Goal: Task Accomplishment & Management: Complete application form

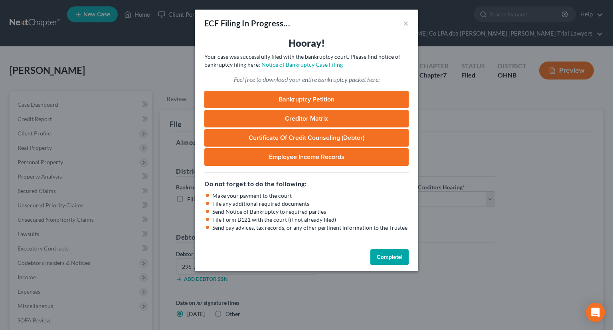
select select "3"
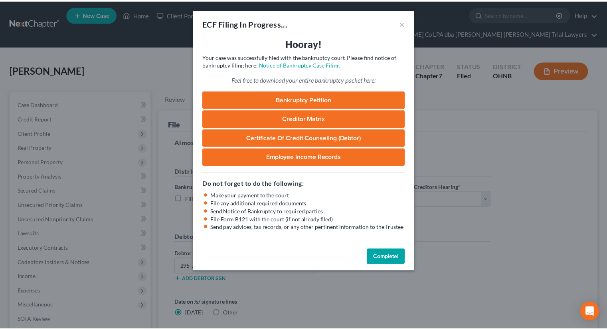
scroll to position [94, 0]
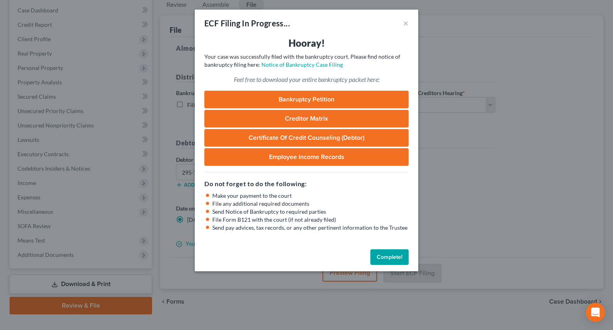
click at [401, 263] on button "Complete!" at bounding box center [389, 257] width 38 height 16
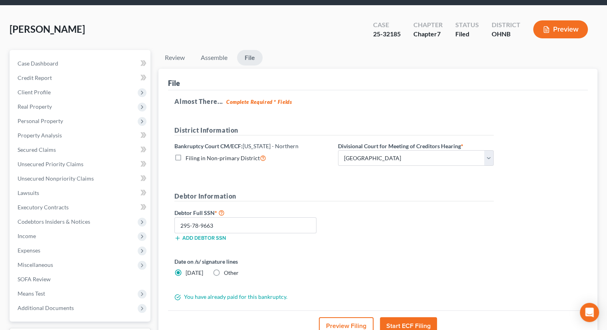
scroll to position [0, 0]
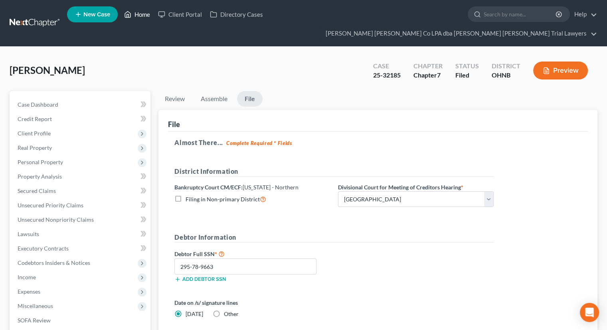
click at [138, 18] on link "Home" at bounding box center [137, 14] width 34 height 14
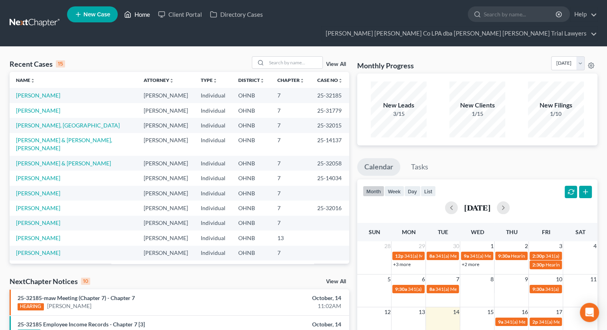
click at [142, 16] on link "Home" at bounding box center [137, 14] width 34 height 14
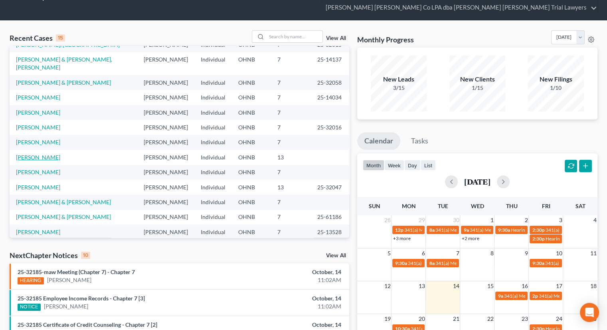
scroll to position [80, 0]
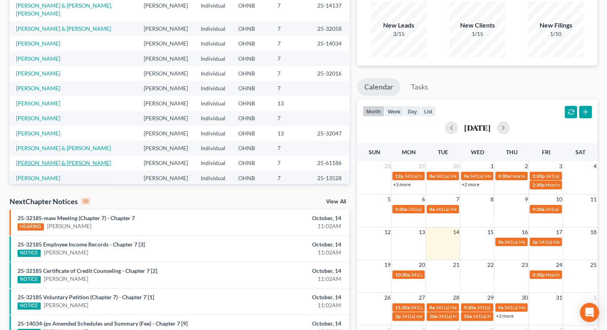
click at [36, 159] on link "[PERSON_NAME] & [PERSON_NAME]" at bounding box center [63, 162] width 95 height 7
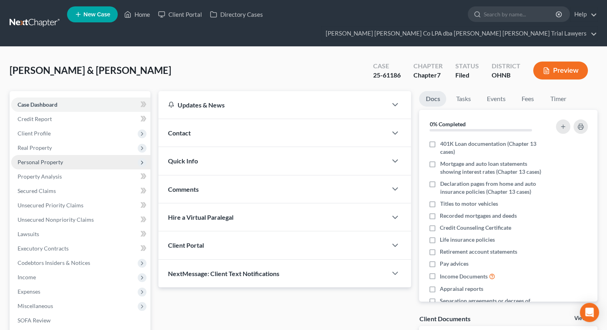
click at [47, 155] on span "Personal Property" at bounding box center [80, 162] width 139 height 14
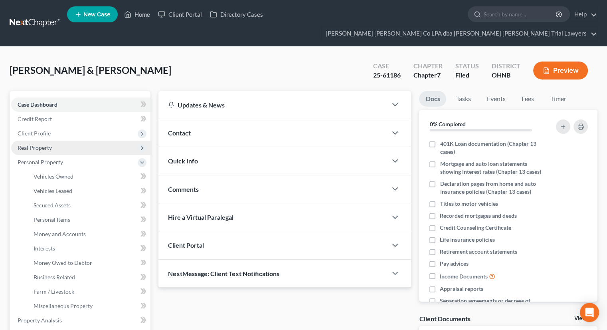
click at [46, 144] on span "Real Property" at bounding box center [35, 147] width 34 height 7
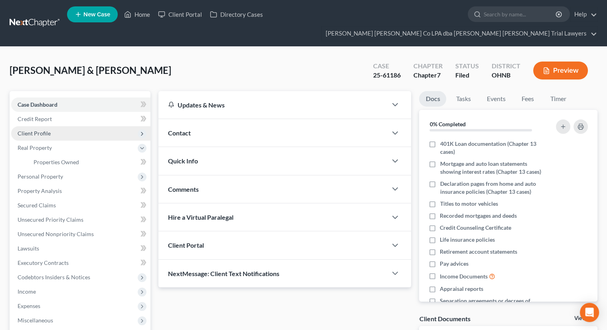
click at [51, 126] on span "Client Profile" at bounding box center [80, 133] width 139 height 14
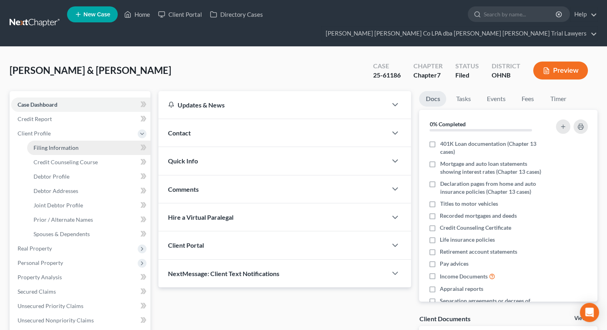
click at [59, 144] on span "Filing Information" at bounding box center [56, 147] width 45 height 7
select select "1"
select select "0"
select select "36"
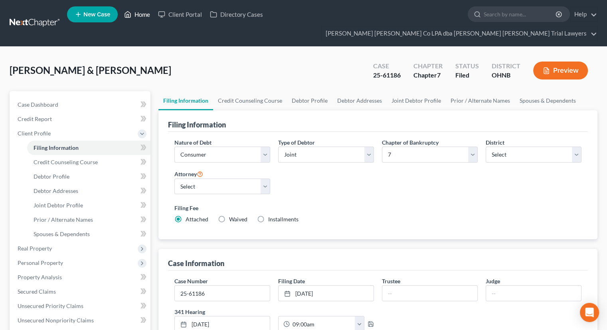
click at [136, 16] on link "Home" at bounding box center [137, 14] width 34 height 14
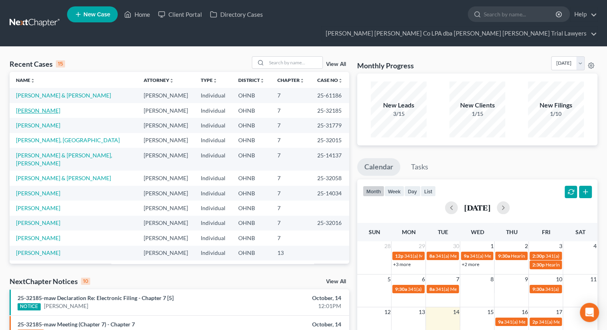
click at [51, 107] on link "[PERSON_NAME]" at bounding box center [38, 110] width 44 height 7
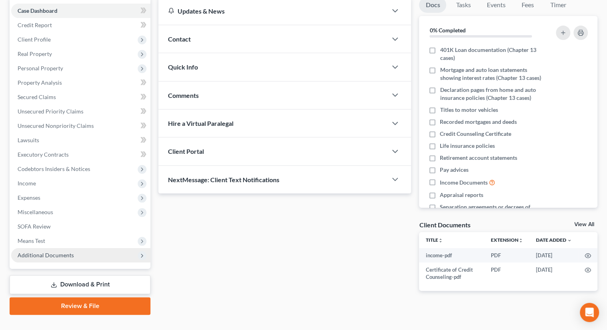
scroll to position [94, 0]
click at [58, 251] on span "Additional Documents" at bounding box center [46, 254] width 56 height 7
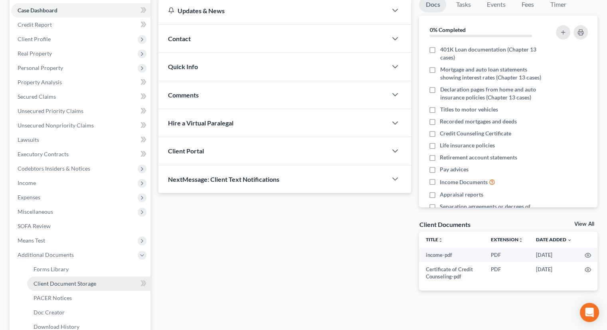
click at [61, 280] on span "Client Document Storage" at bounding box center [65, 283] width 63 height 7
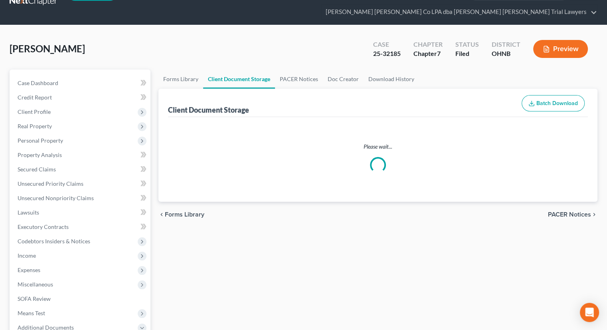
select select "5"
select select "20"
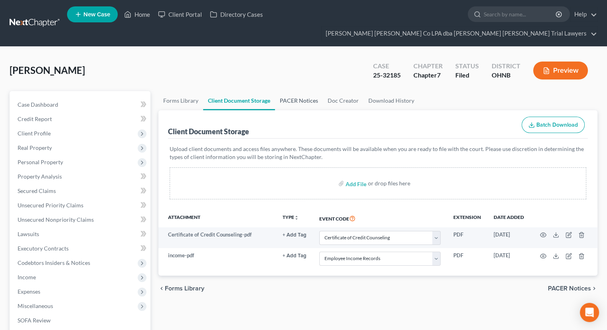
click at [301, 91] on link "PACER Notices" at bounding box center [299, 100] width 48 height 19
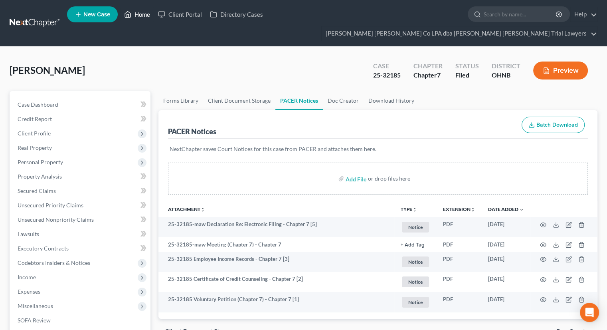
click at [141, 18] on link "Home" at bounding box center [137, 14] width 34 height 14
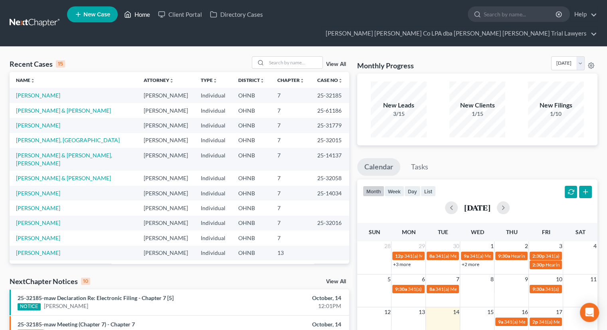
scroll to position [40, 0]
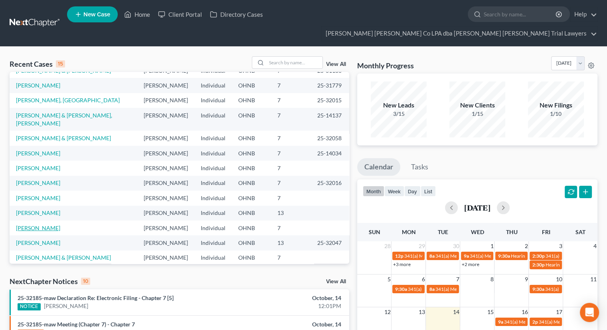
click at [40, 224] on link "[PERSON_NAME]" at bounding box center [38, 227] width 44 height 7
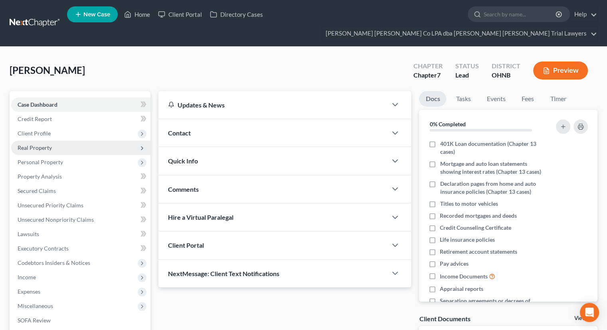
click at [55, 140] on span "Real Property" at bounding box center [80, 147] width 139 height 14
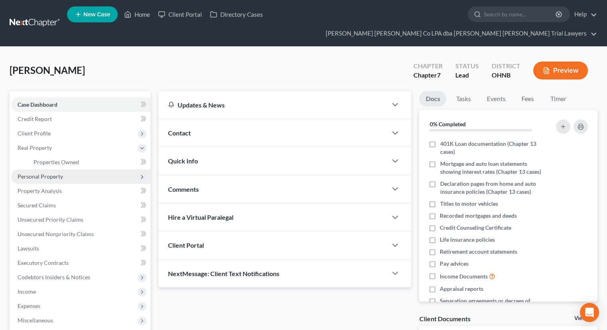
click at [64, 169] on span "Personal Property" at bounding box center [80, 176] width 139 height 14
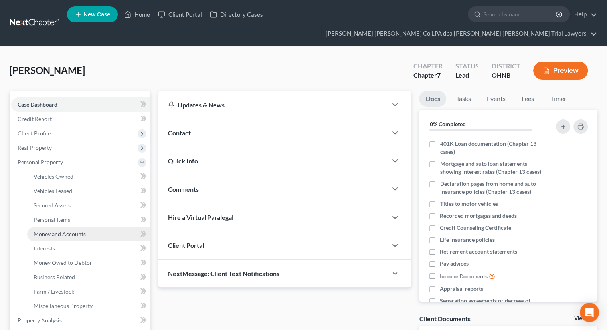
click at [67, 230] on span "Money and Accounts" at bounding box center [60, 233] width 52 height 7
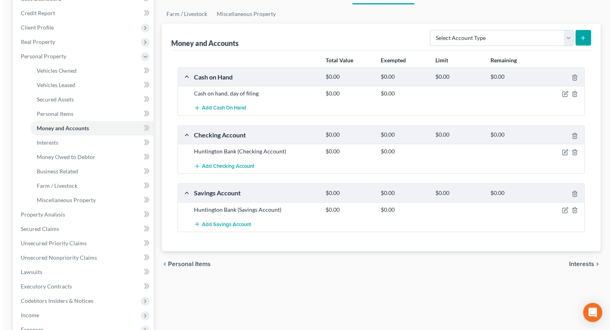
scroll to position [120, 0]
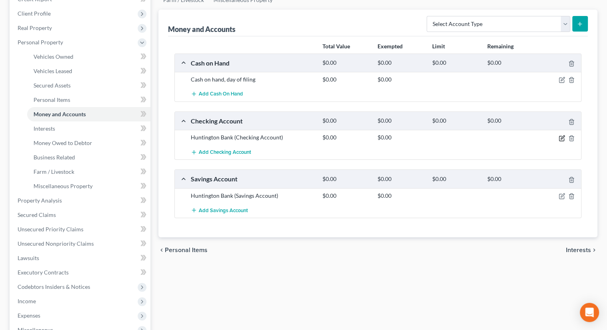
click at [561, 135] on icon "button" at bounding box center [562, 138] width 6 height 6
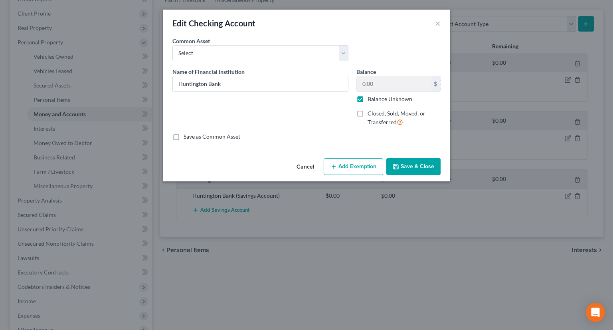
click at [368, 96] on label "Balance Unknown" at bounding box center [390, 99] width 45 height 8
click at [371, 96] on input "Balance Unknown" at bounding box center [373, 97] width 5 height 5
checkbox input "false"
click at [377, 83] on input "0.00" at bounding box center [394, 83] width 74 height 15
type input "44.40"
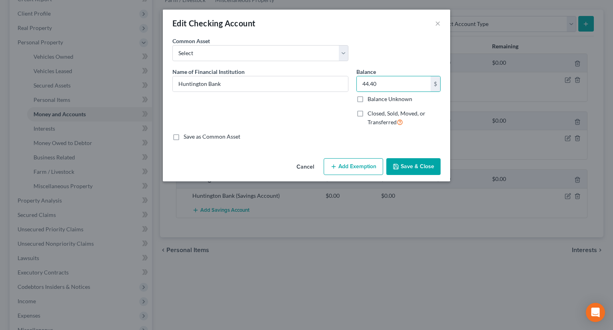
click at [376, 165] on button "Add Exemption" at bounding box center [353, 166] width 59 height 17
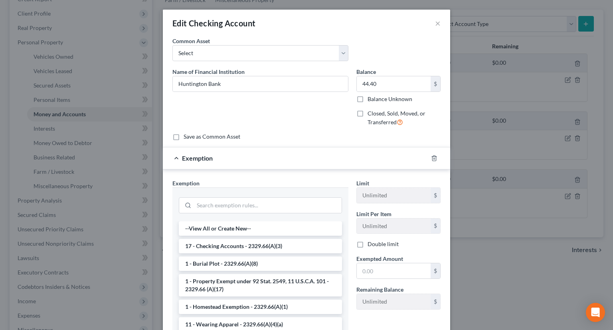
drag, startPoint x: 209, startPoint y: 243, endPoint x: 216, endPoint y: 241, distance: 7.0
click at [210, 243] on li "17 - Checking Accounts - 2329.66(A)(3)" at bounding box center [260, 246] width 163 height 14
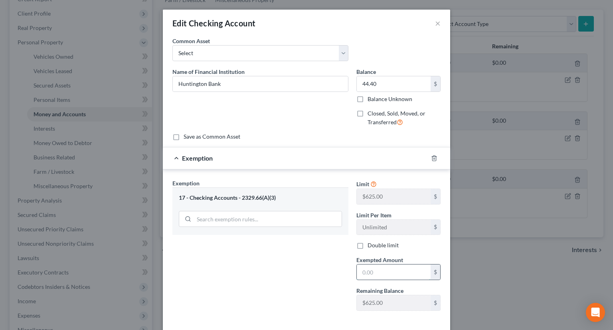
click at [407, 266] on input "text" at bounding box center [394, 271] width 74 height 15
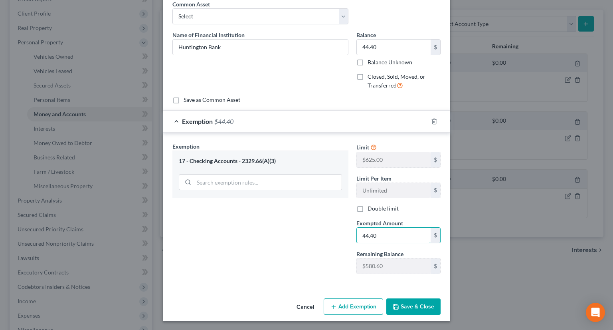
type input "44.40"
click at [404, 305] on button "Save & Close" at bounding box center [413, 306] width 54 height 17
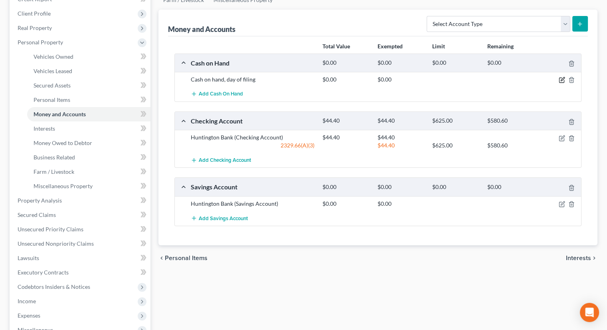
click at [560, 77] on icon "button" at bounding box center [562, 80] width 6 height 6
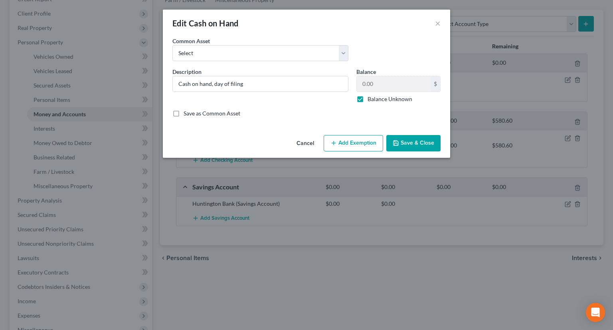
click at [368, 99] on label "Balance Unknown" at bounding box center [390, 99] width 45 height 8
click at [371, 99] on input "Balance Unknown" at bounding box center [373, 97] width 5 height 5
checkbox input "false"
click at [376, 82] on input "0.00" at bounding box center [394, 83] width 74 height 15
type input "8"
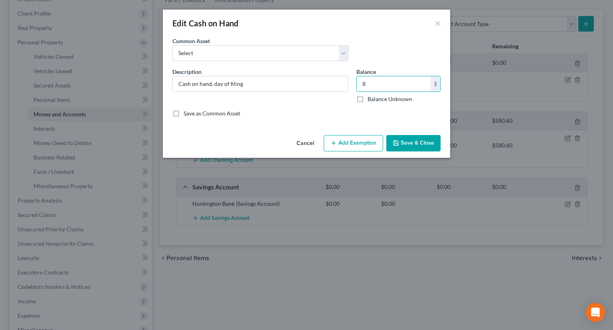
click at [348, 135] on button "Add Exemption" at bounding box center [353, 143] width 59 height 17
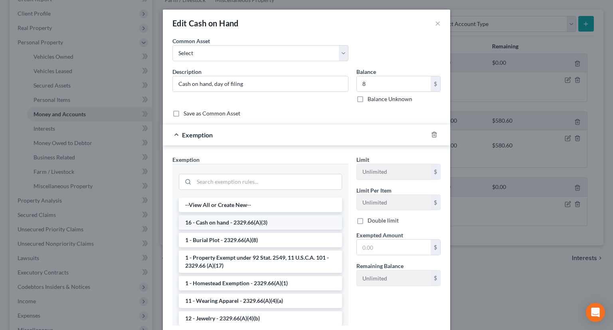
click at [255, 218] on li "16 - Cash on hand - 2329.66(A)(3)" at bounding box center [260, 222] width 163 height 14
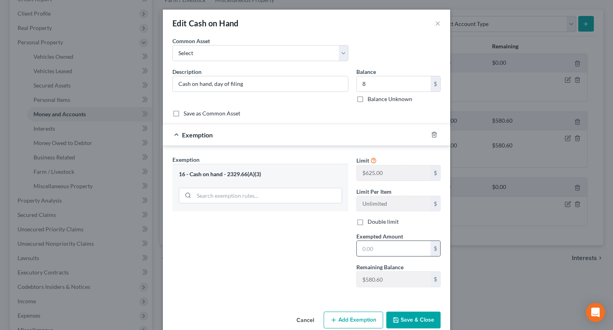
click at [375, 249] on input "text" at bounding box center [394, 248] width 74 height 15
type input "8"
click at [396, 317] on button "Save & Close" at bounding box center [413, 319] width 54 height 17
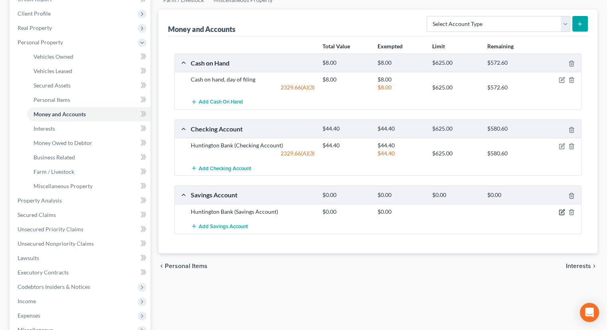
click at [564, 209] on icon "button" at bounding box center [562, 212] width 6 height 6
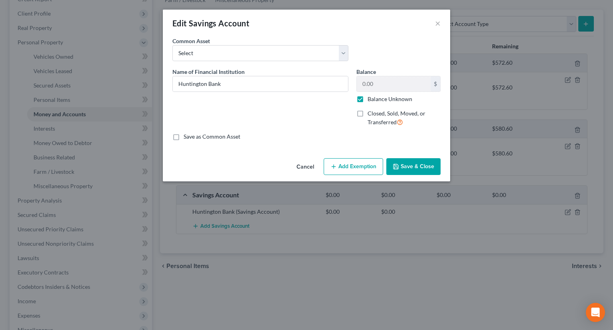
click at [368, 98] on label "Balance Unknown" at bounding box center [390, 99] width 45 height 8
click at [371, 98] on input "Balance Unknown" at bounding box center [373, 97] width 5 height 5
checkbox input "false"
click at [374, 81] on input "0.00" at bounding box center [394, 83] width 74 height 15
type input "313.05"
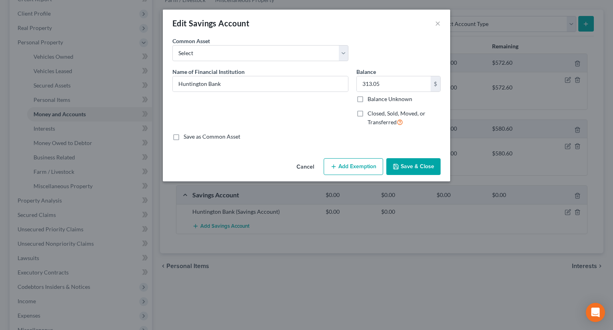
click at [361, 171] on button "Add Exemption" at bounding box center [353, 166] width 59 height 17
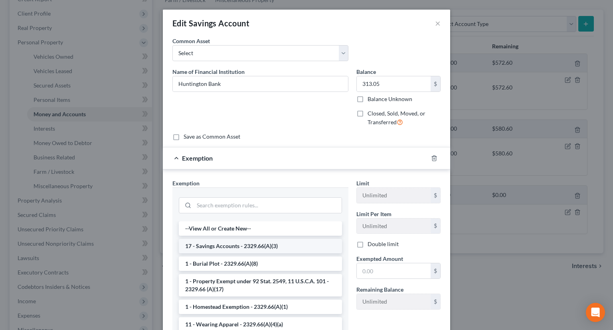
click at [255, 243] on li "17 - Savings Accounts - 2329.66(A)(3)" at bounding box center [260, 246] width 163 height 14
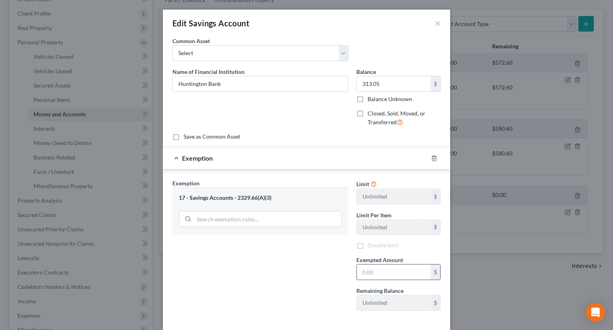
click at [365, 270] on input "text" at bounding box center [394, 271] width 74 height 15
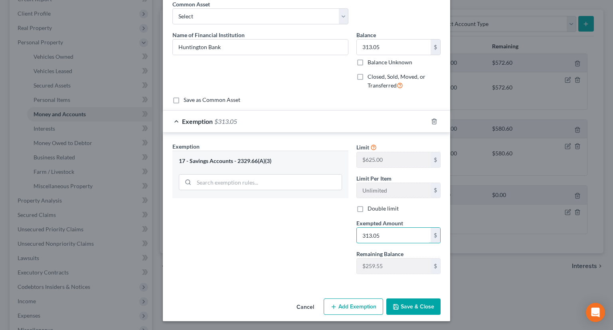
type input "313.05"
click at [407, 302] on button "Save & Close" at bounding box center [413, 306] width 54 height 17
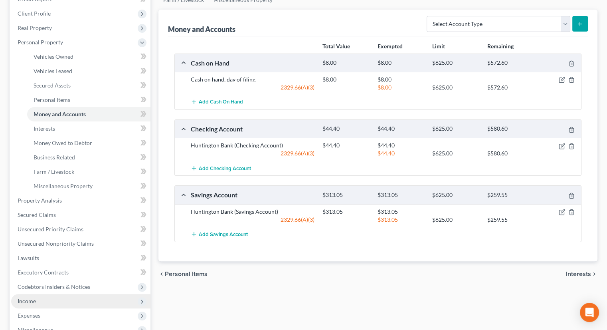
click at [70, 294] on span "Income" at bounding box center [80, 301] width 139 height 14
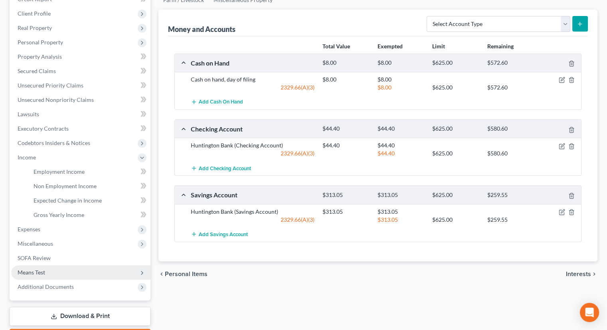
click at [56, 265] on span "Means Test" at bounding box center [80, 272] width 139 height 14
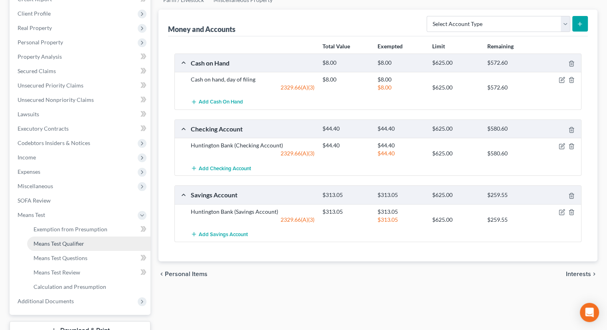
click at [80, 240] on span "Means Test Qualifier" at bounding box center [59, 243] width 51 height 7
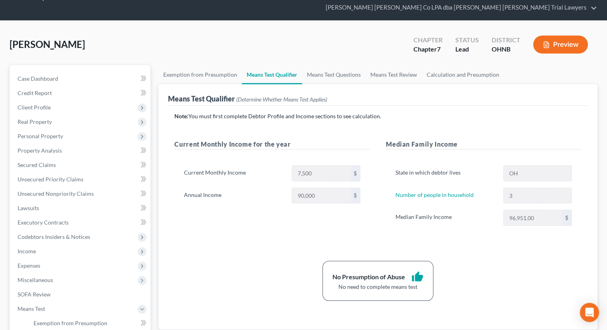
scroll to position [40, 0]
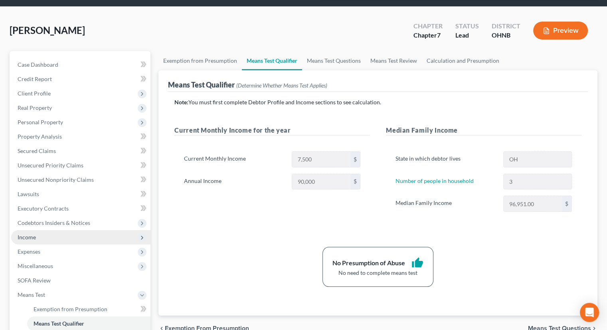
click at [62, 230] on span "Income" at bounding box center [80, 237] width 139 height 14
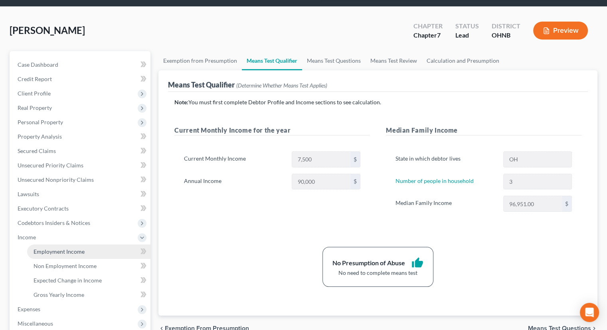
click at [61, 244] on link "Employment Income" at bounding box center [88, 251] width 123 height 14
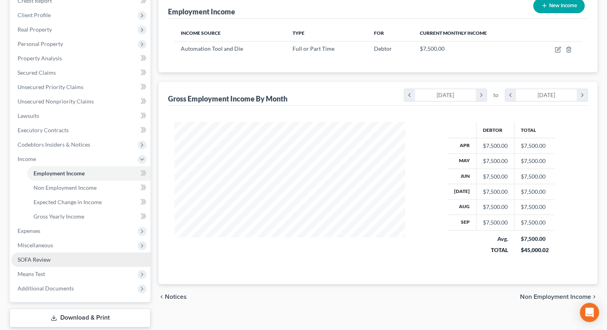
scroll to position [120, 0]
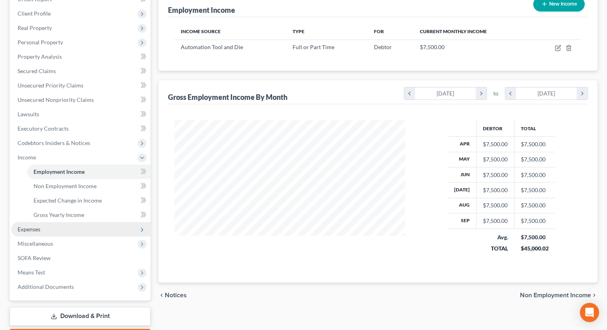
click at [57, 222] on span "Expenses" at bounding box center [80, 229] width 139 height 14
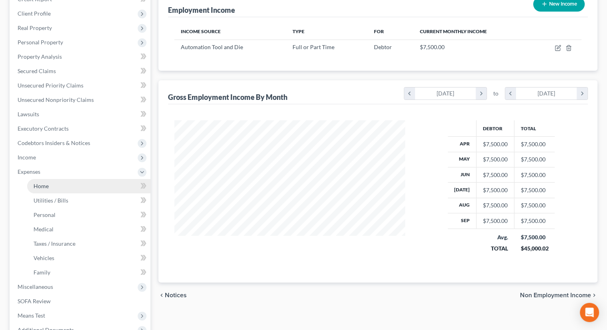
click at [61, 179] on link "Home" at bounding box center [88, 186] width 123 height 14
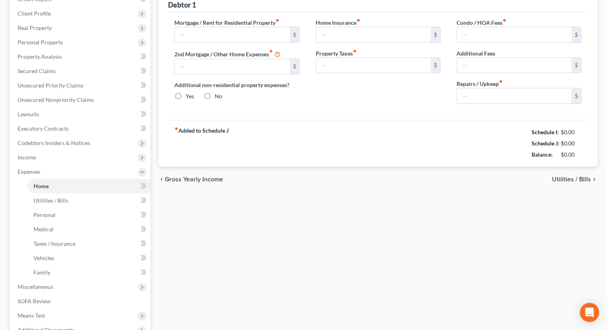
type input "968.00"
type input "0.00"
radio input "true"
type input "0.00"
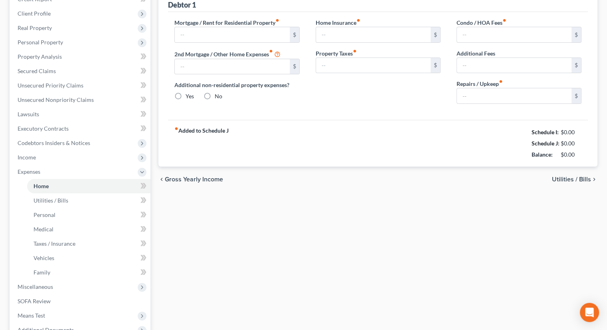
type input "200.00"
type input "0.00"
type input "200.00"
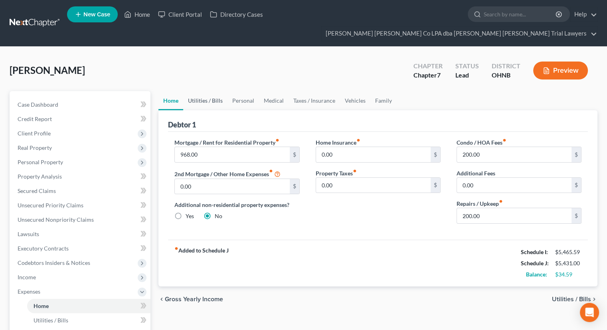
click at [209, 91] on link "Utilities / Bills" at bounding box center [205, 100] width 44 height 19
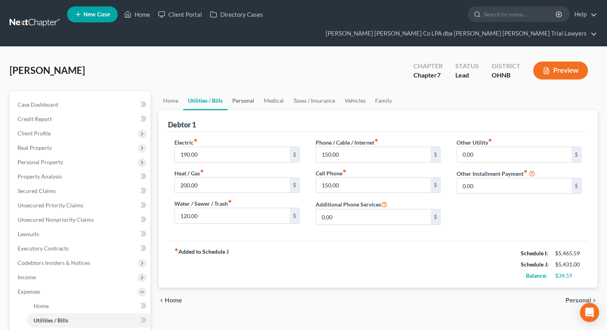
click at [240, 91] on link "Personal" at bounding box center [244, 100] width 32 height 19
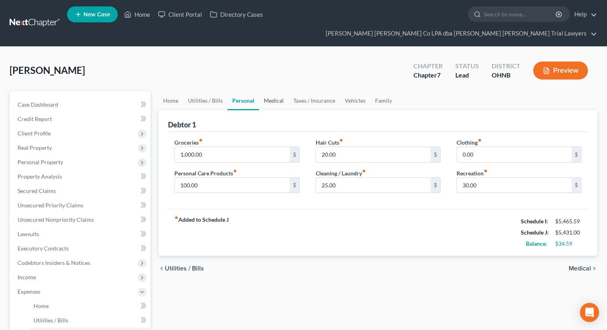
click at [280, 91] on link "Medical" at bounding box center [274, 100] width 30 height 19
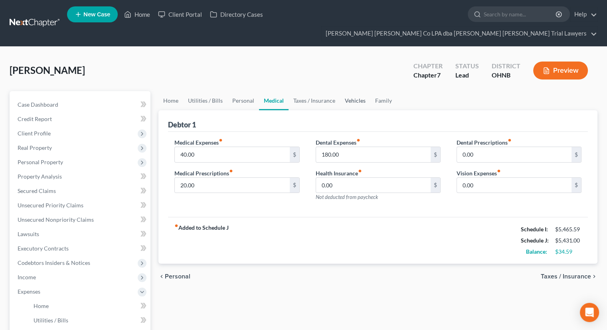
click at [347, 91] on link "Vehicles" at bounding box center [355, 100] width 30 height 19
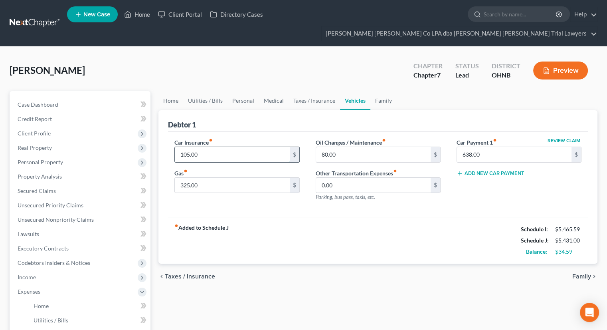
click at [244, 147] on input "105.00" at bounding box center [232, 154] width 115 height 15
type input "149.11"
click at [202, 178] on input "325.00" at bounding box center [232, 185] width 115 height 15
click at [322, 228] on div "fiber_manual_record Added to Schedule J Schedule I: $5,465.59 Schedule J: $5,46…" at bounding box center [378, 240] width 420 height 47
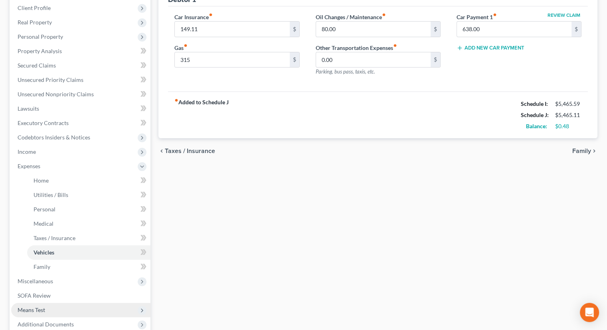
scroll to position [195, 0]
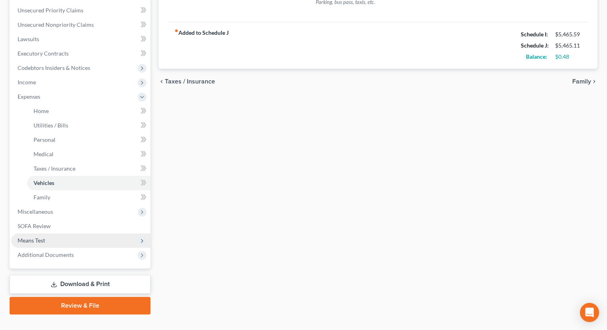
click at [50, 233] on span "Means Test" at bounding box center [80, 240] width 139 height 14
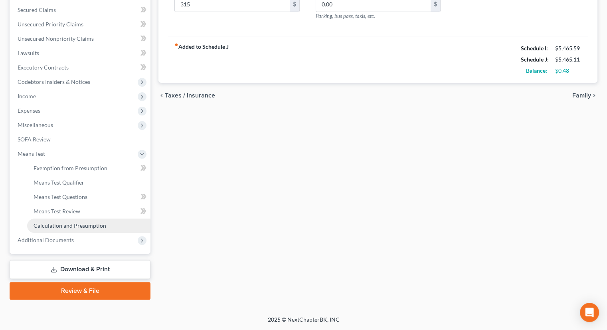
scroll to position [166, 0]
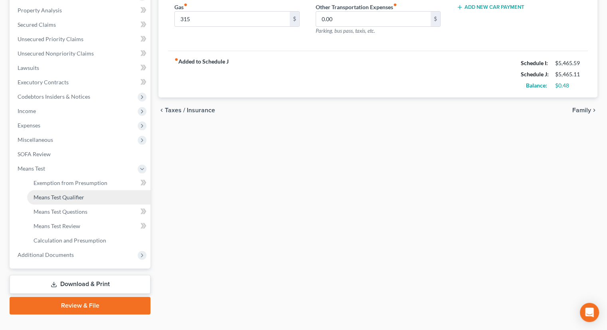
click at [61, 194] on span "Means Test Qualifier" at bounding box center [59, 197] width 51 height 7
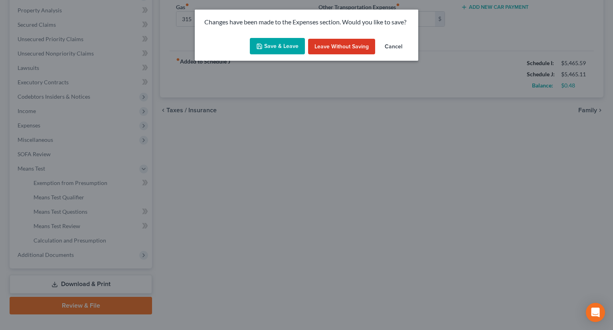
click at [271, 47] on button "Save & Leave" at bounding box center [277, 46] width 55 height 17
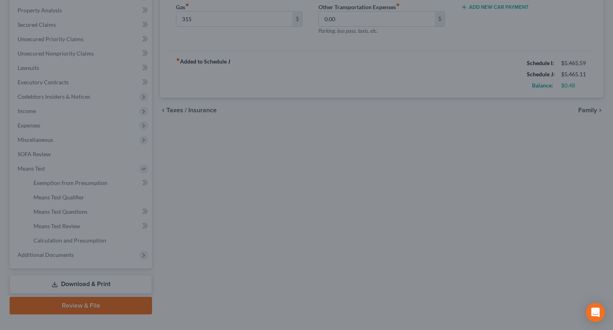
type input "315.00"
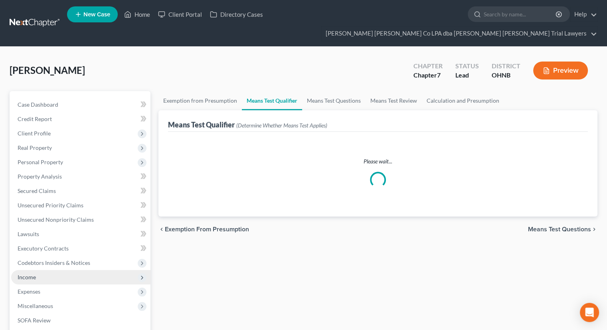
click at [49, 270] on span "Income" at bounding box center [80, 277] width 139 height 14
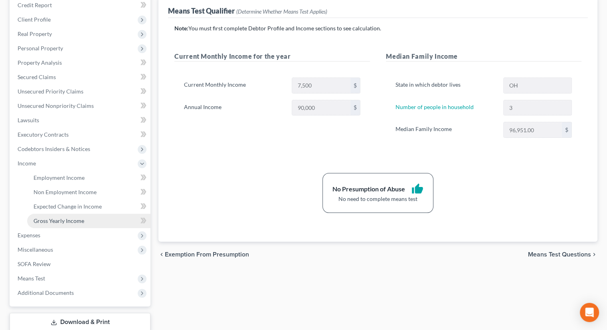
scroll to position [120, 0]
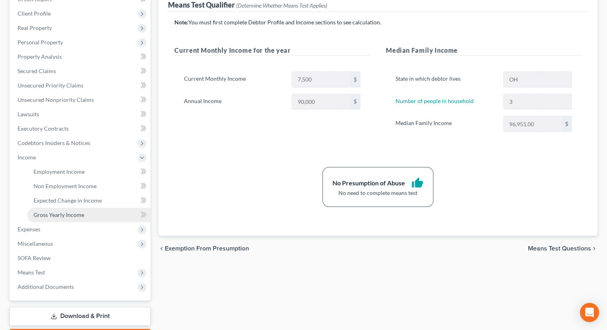
click at [97, 208] on link "Gross Yearly Income" at bounding box center [88, 215] width 123 height 14
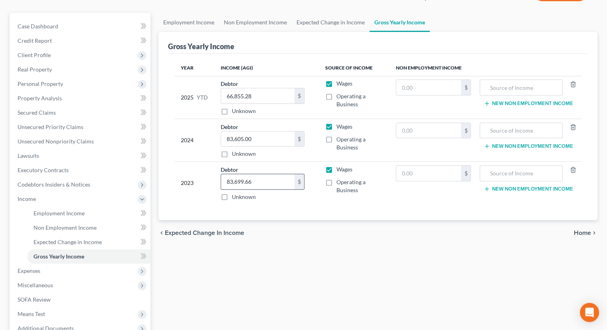
scroll to position [80, 0]
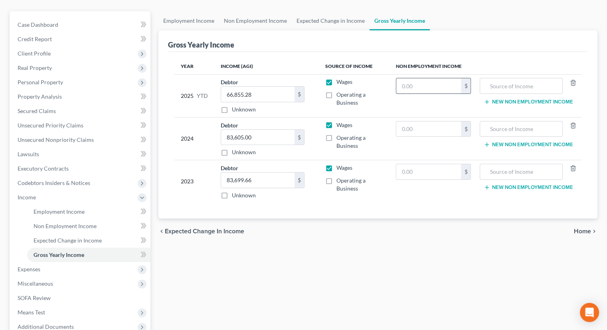
click at [440, 78] on input "text" at bounding box center [428, 85] width 65 height 15
type input "5,722.50"
click at [512, 78] on input "text" at bounding box center [521, 85] width 74 height 15
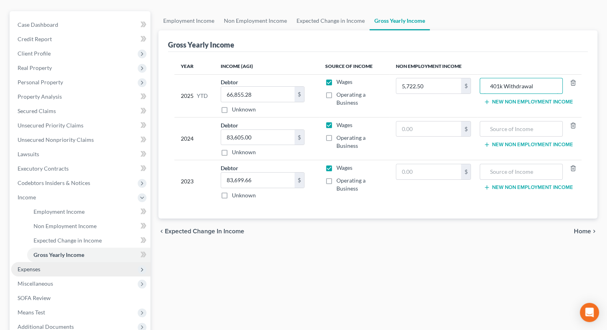
type input "401k Withdrawal"
click at [77, 262] on span "Expenses" at bounding box center [80, 269] width 139 height 14
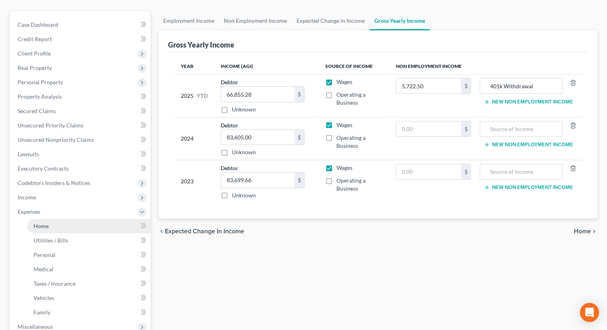
click at [57, 219] on link "Home" at bounding box center [88, 226] width 123 height 14
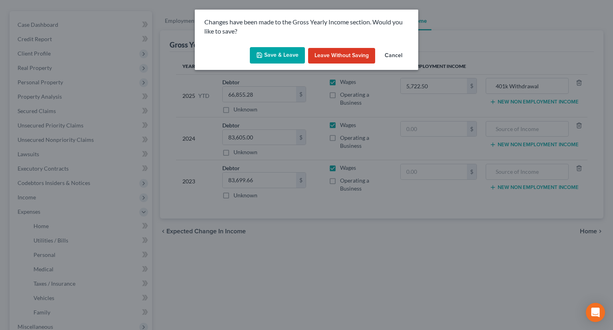
click at [257, 54] on button "Save & Leave" at bounding box center [277, 55] width 55 height 17
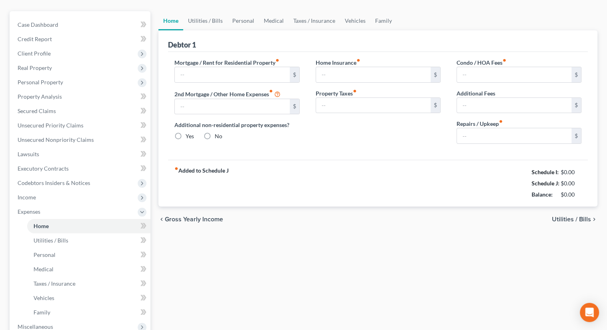
scroll to position [11, 0]
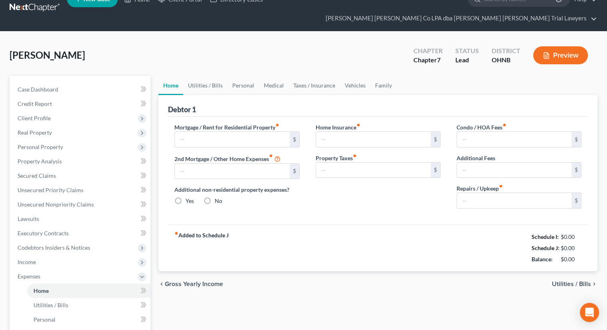
type input "968.00"
type input "0.00"
radio input "true"
type input "0.00"
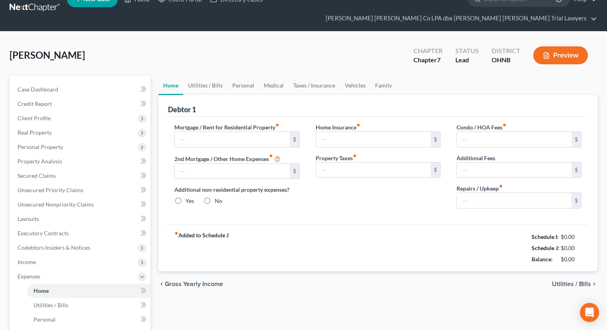
type input "200.00"
type input "0.00"
type input "200.00"
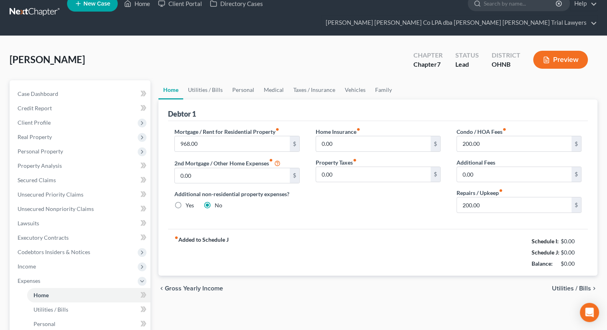
scroll to position [0, 0]
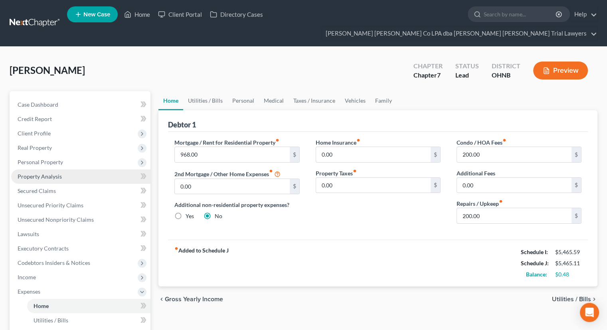
click at [61, 169] on link "Property Analysis" at bounding box center [80, 176] width 139 height 14
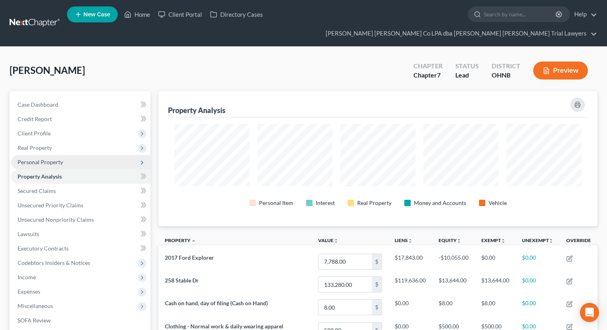
scroll to position [135, 439]
click at [61, 158] on span "Personal Property" at bounding box center [41, 161] width 46 height 7
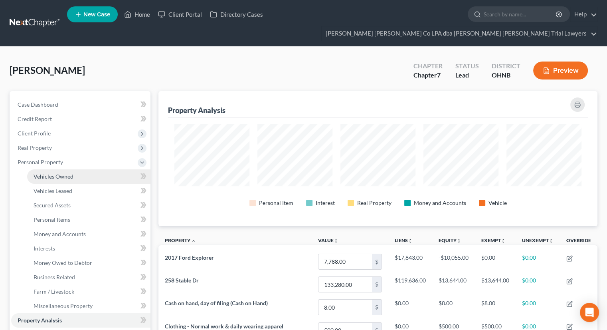
click at [73, 173] on span "Vehicles Owned" at bounding box center [54, 176] width 40 height 7
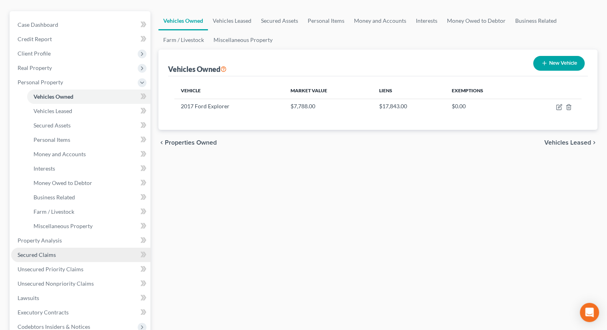
click at [59, 247] on link "Secured Claims" at bounding box center [80, 254] width 139 height 14
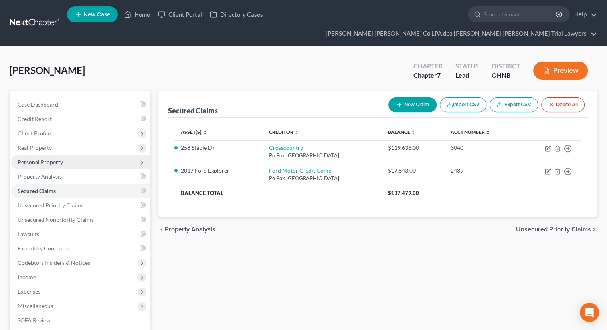
click at [40, 158] on span "Personal Property" at bounding box center [41, 161] width 46 height 7
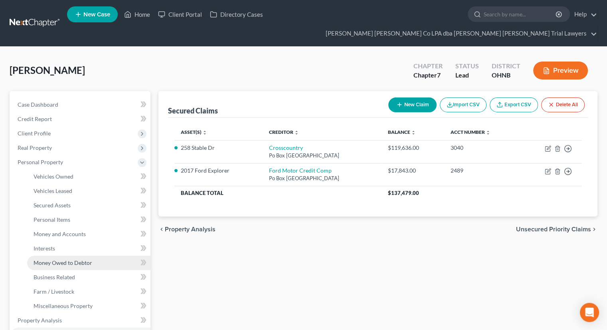
click at [59, 259] on span "Money Owed to Debtor" at bounding box center [63, 262] width 59 height 7
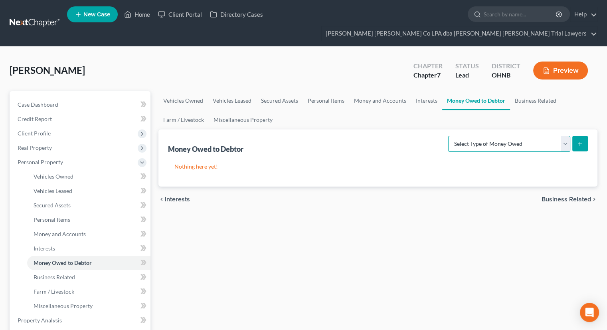
click at [465, 136] on select "Select Type of Money Owed Accounts Receivable Alimony Child Support Claims Agai…" at bounding box center [509, 144] width 122 height 16
select select "expected_tax_refund"
click at [450, 136] on select "Select Type of Money Owed Accounts Receivable Alimony Child Support Claims Agai…" at bounding box center [509, 144] width 122 height 16
click at [577, 140] on icon "submit" at bounding box center [580, 143] width 6 height 6
select select "0"
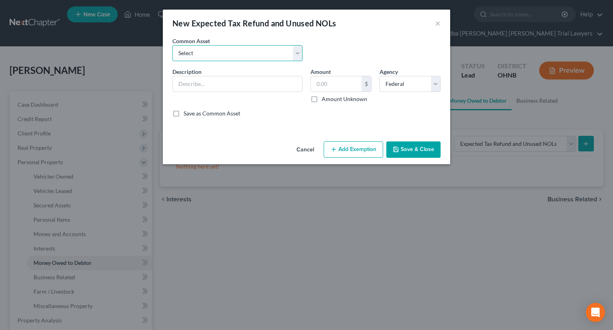
click at [220, 53] on select "Select Anticipated tax refunds; Federal & State Anticipated tax refunds; Federa…" at bounding box center [237, 53] width 130 height 16
select select "0"
click at [172, 45] on select "Select Anticipated tax refunds; Federal & State Anticipated tax refunds; Federa…" at bounding box center [237, 53] width 130 height 16
type input "Anticipated tax refunds; Federal & State"
type input "0.00"
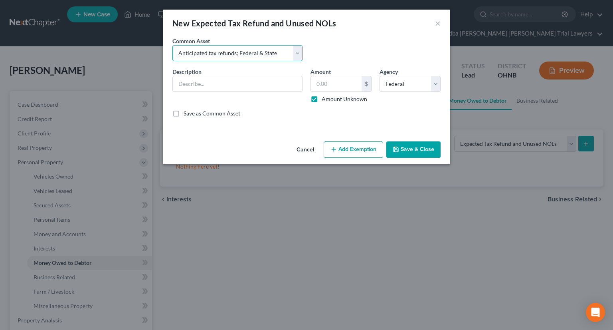
checkbox input "true"
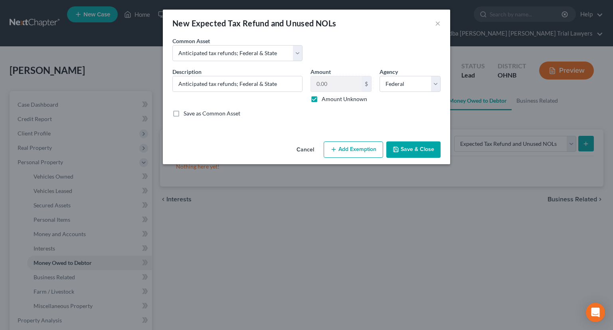
click at [343, 152] on button "Add Exemption" at bounding box center [353, 149] width 59 height 17
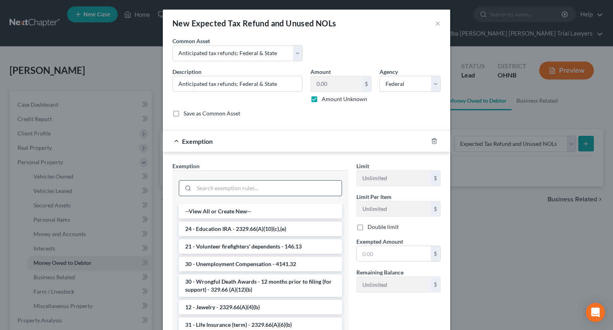
click at [214, 188] on input "search" at bounding box center [268, 187] width 148 height 15
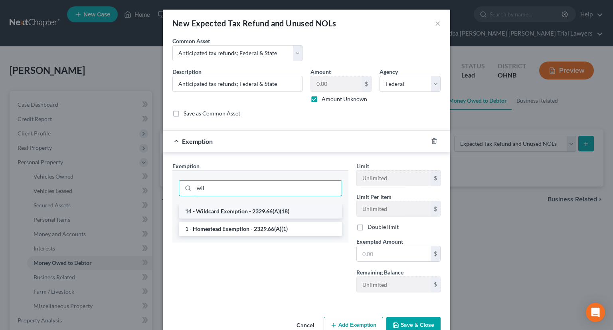
type input "wil"
click at [218, 210] on li "14 - Wildcard Exemption - 2329.66(A)(18)" at bounding box center [260, 211] width 163 height 14
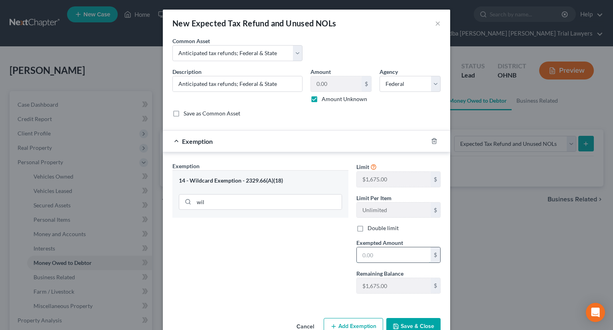
click at [383, 253] on input "text" at bounding box center [394, 254] width 74 height 15
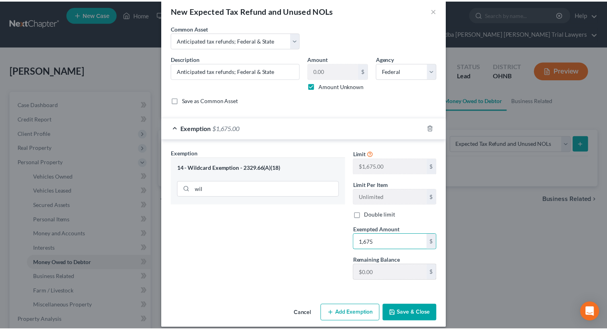
scroll to position [20, 0]
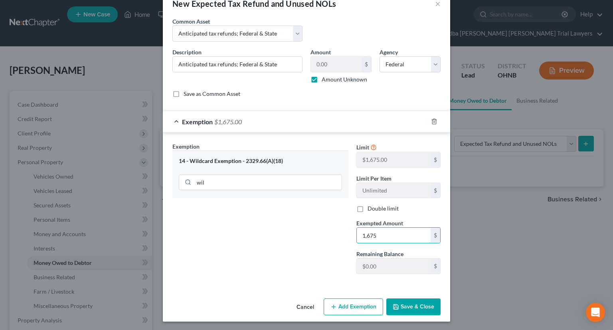
type input "1,675"
click at [403, 304] on button "Save & Close" at bounding box center [413, 306] width 54 height 17
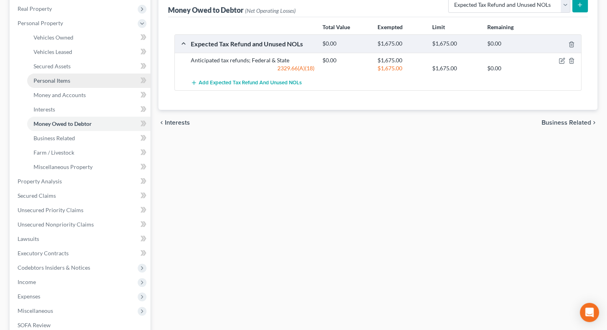
scroll to position [120, 0]
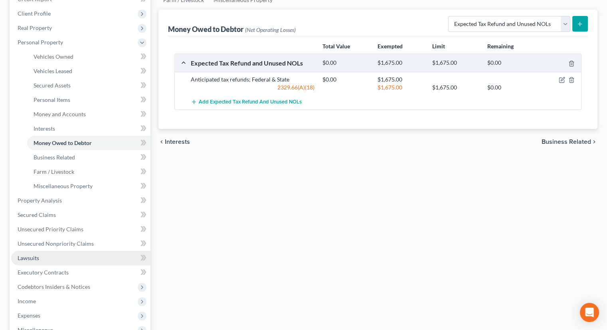
click at [36, 254] on span "Lawsuits" at bounding box center [29, 257] width 22 height 7
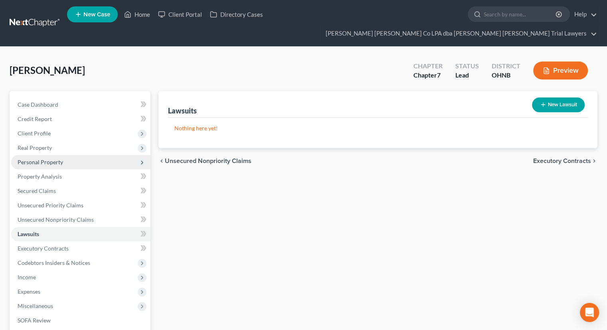
click at [38, 158] on span "Personal Property" at bounding box center [41, 161] width 46 height 7
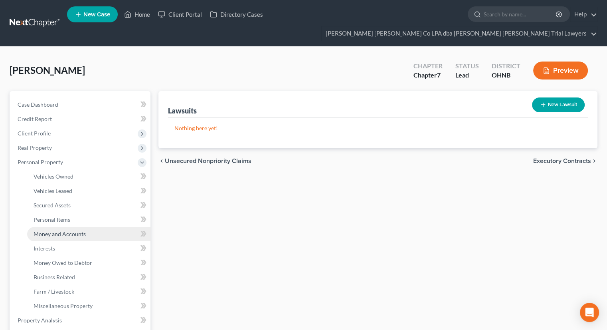
click at [70, 230] on span "Money and Accounts" at bounding box center [60, 233] width 52 height 7
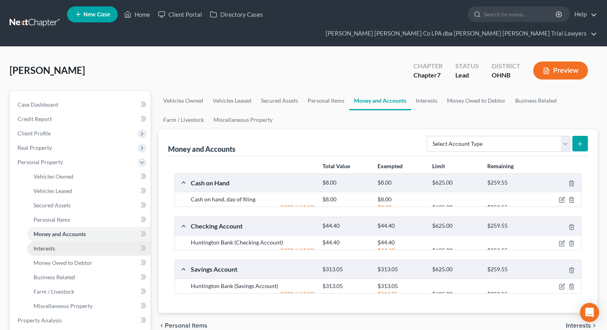
click at [65, 241] on link "Interests" at bounding box center [88, 248] width 123 height 14
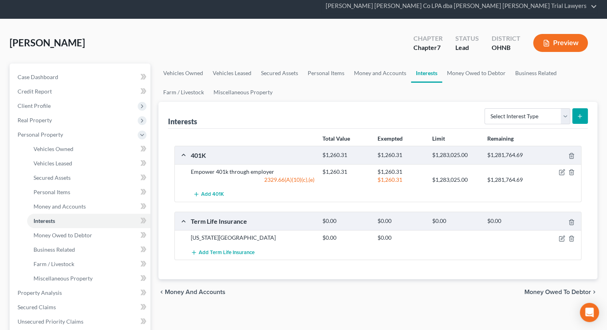
scroll to position [40, 0]
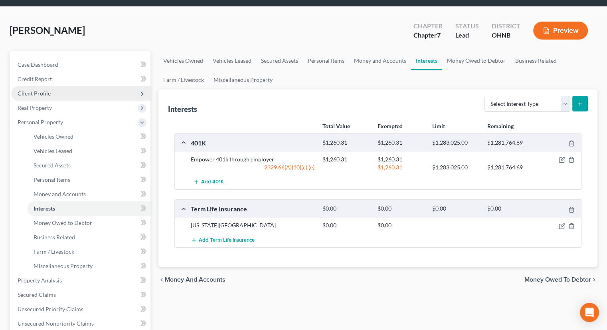
click at [44, 90] on span "Client Profile" at bounding box center [34, 93] width 33 height 7
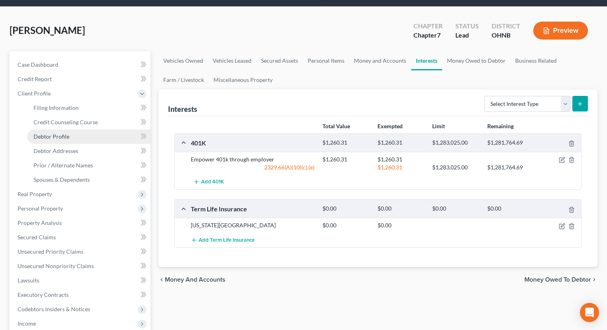
click at [64, 129] on link "Debtor Profile" at bounding box center [88, 136] width 123 height 14
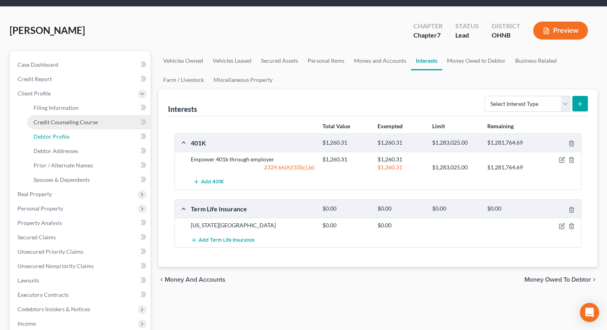
select select "0"
select select "2"
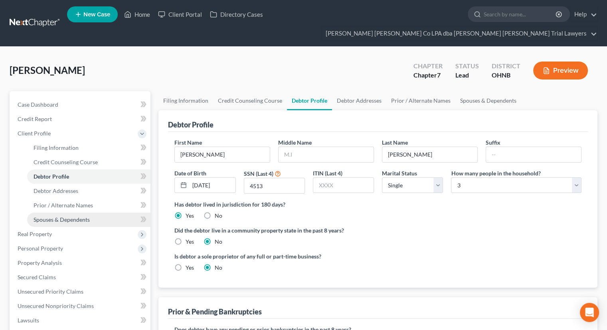
click at [79, 216] on span "Spouses & Dependents" at bounding box center [62, 219] width 56 height 7
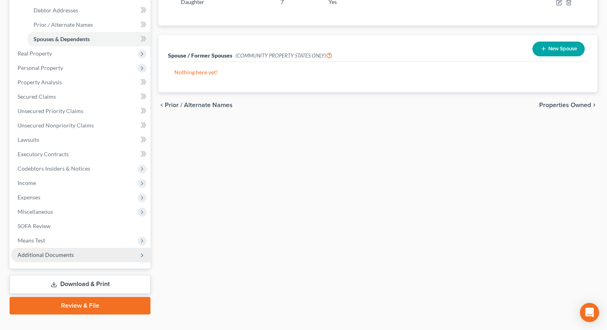
click at [53, 251] on span "Additional Documents" at bounding box center [46, 254] width 56 height 7
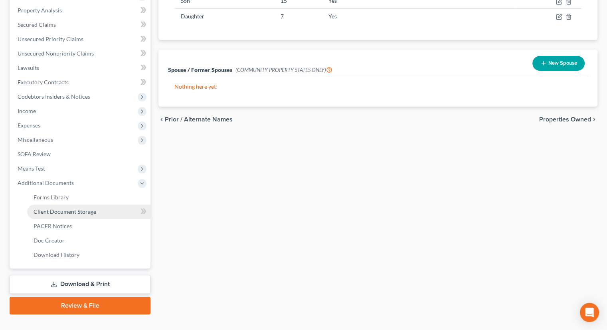
click at [61, 208] on span "Client Document Storage" at bounding box center [65, 211] width 63 height 7
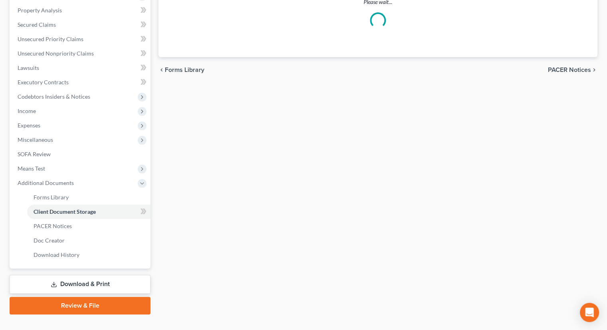
scroll to position [12, 0]
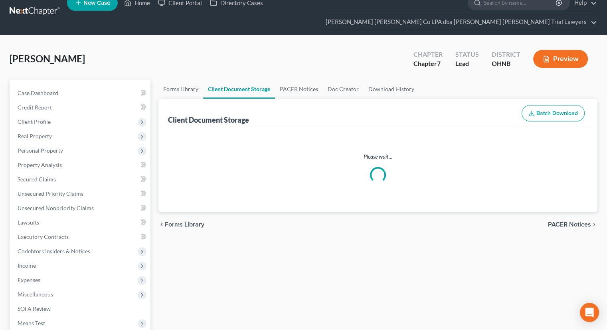
select select "20"
select select "5"
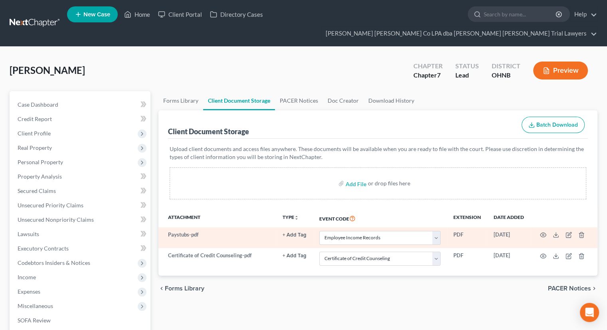
scroll to position [0, 0]
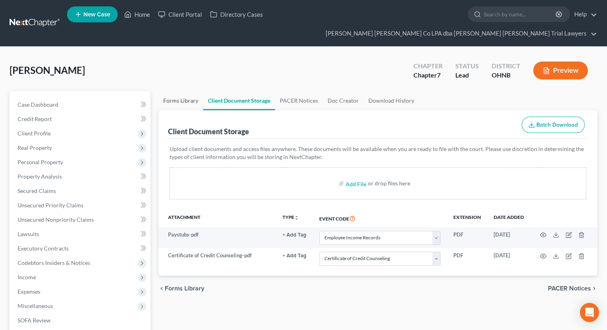
click at [194, 91] on link "Forms Library" at bounding box center [180, 100] width 45 height 19
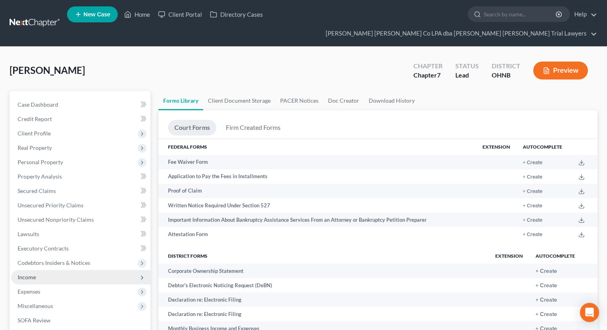
click at [52, 270] on span "Income" at bounding box center [80, 277] width 139 height 14
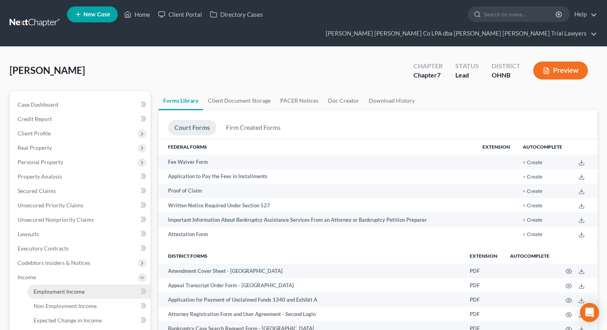
click at [55, 288] on span "Employment Income" at bounding box center [59, 291] width 51 height 7
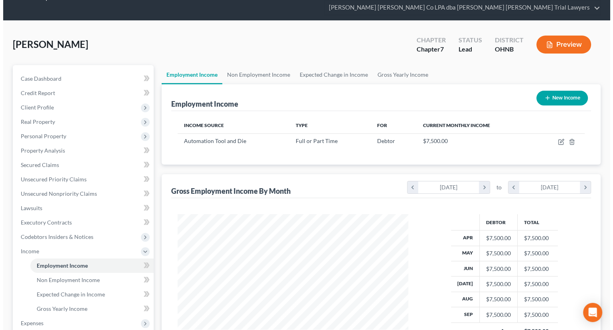
scroll to position [40, 0]
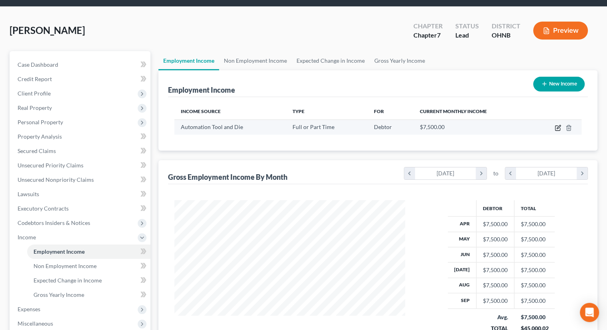
click at [559, 125] on icon "button" at bounding box center [558, 128] width 6 height 6
select select "0"
select select "36"
select select "3"
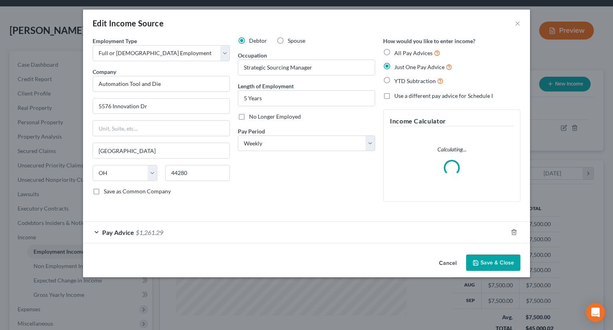
scroll to position [142, 249]
click at [226, 233] on div "Pay Advice $1,261.29" at bounding box center [295, 232] width 425 height 21
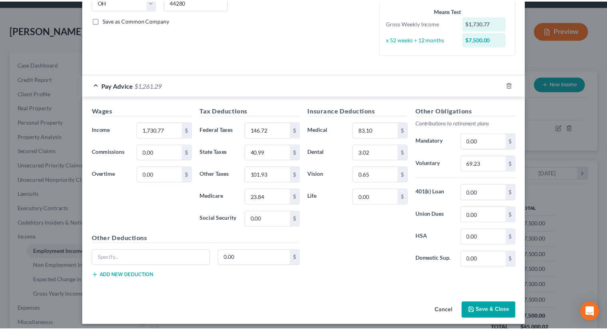
scroll to position [174, 0]
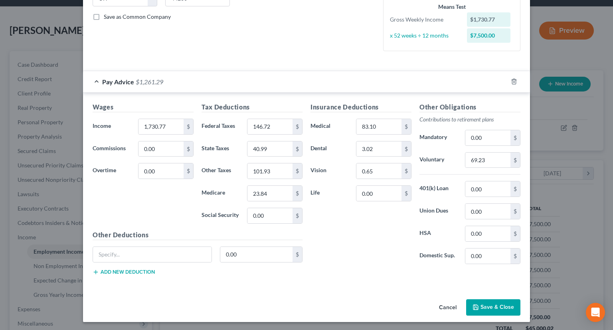
click at [494, 306] on button "Save & Close" at bounding box center [493, 307] width 54 height 17
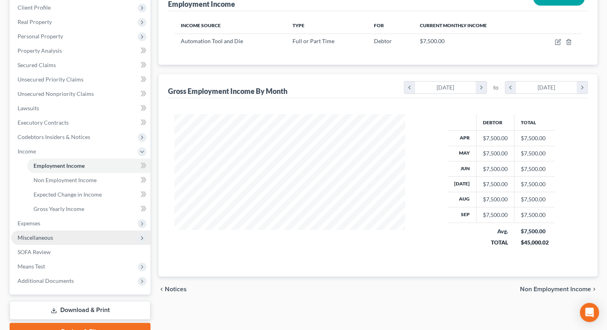
scroll to position [112, 0]
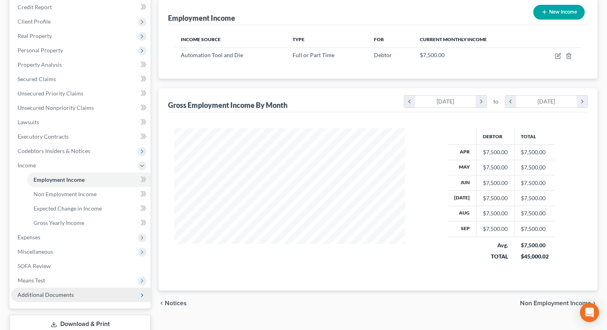
click at [78, 287] on span "Additional Documents" at bounding box center [80, 294] width 139 height 14
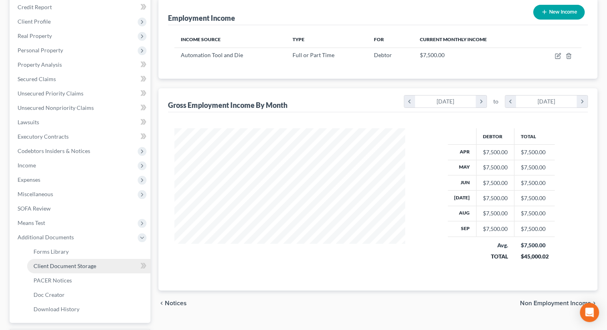
click at [81, 259] on link "Client Document Storage" at bounding box center [88, 266] width 123 height 14
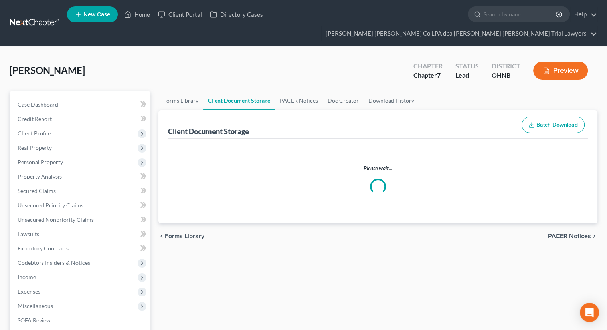
select select "20"
select select "5"
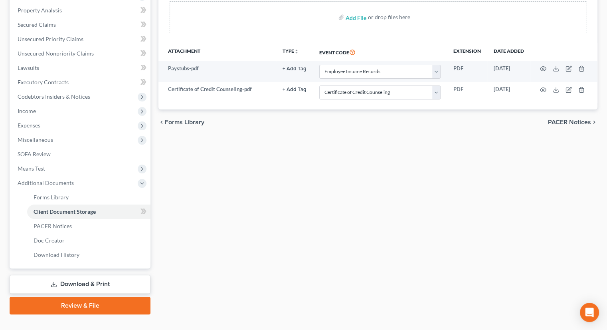
click at [127, 297] on link "Review & File" at bounding box center [80, 306] width 141 height 18
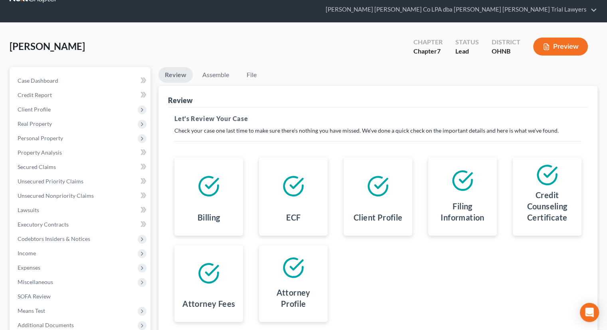
scroll to position [94, 0]
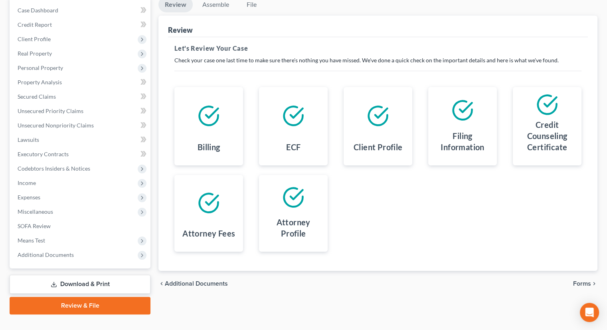
click at [588, 280] on span "Forms" at bounding box center [582, 283] width 18 height 6
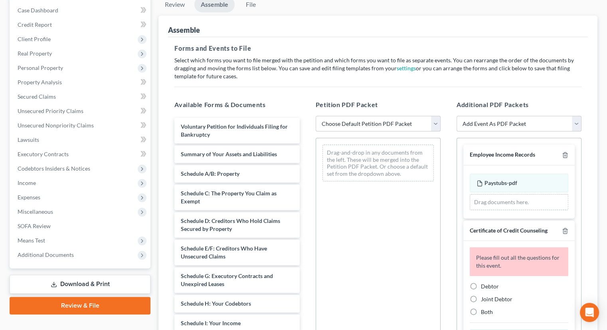
click at [360, 116] on select "Choose Default Petition PDF Packet Complete Bankruptcy Petition (all forms and …" at bounding box center [378, 124] width 125 height 16
select select "0"
click at [316, 116] on select "Choose Default Petition PDF Packet Complete Bankruptcy Petition (all forms and …" at bounding box center [378, 124] width 125 height 16
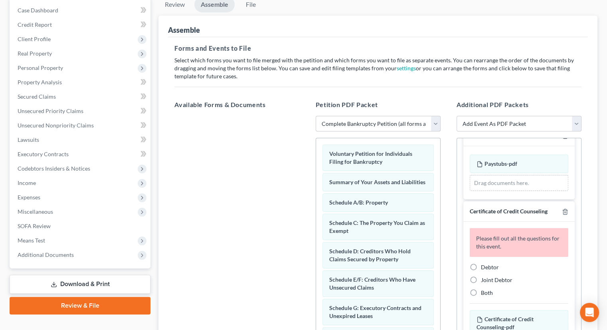
scroll to position [30, 0]
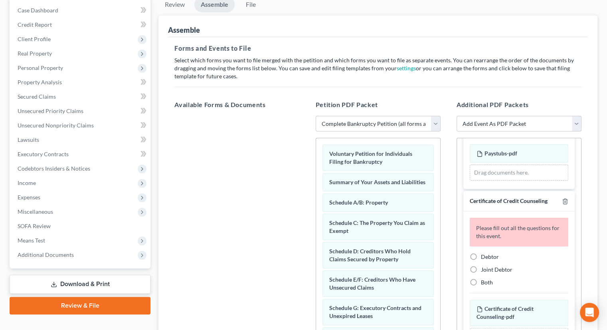
click at [481, 253] on label "Debtor" at bounding box center [490, 257] width 18 height 8
click at [484, 253] on input "Debtor" at bounding box center [486, 255] width 5 height 5
radio input "true"
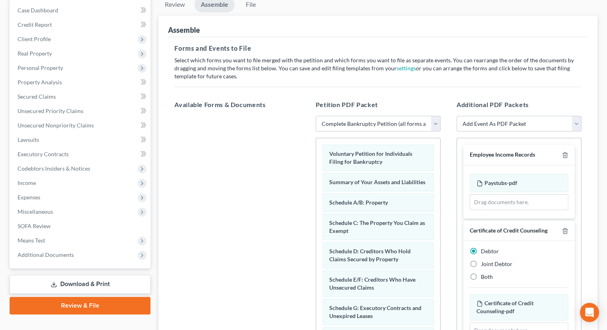
scroll to position [0, 0]
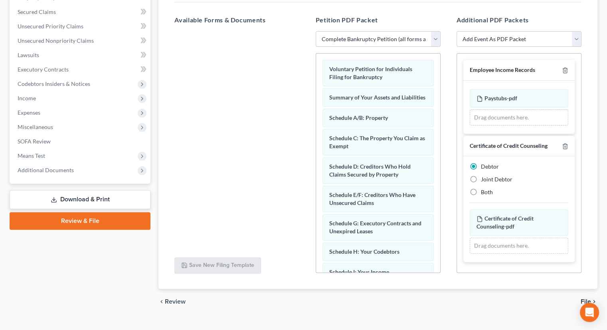
click at [583, 298] on span "File" at bounding box center [586, 301] width 10 height 6
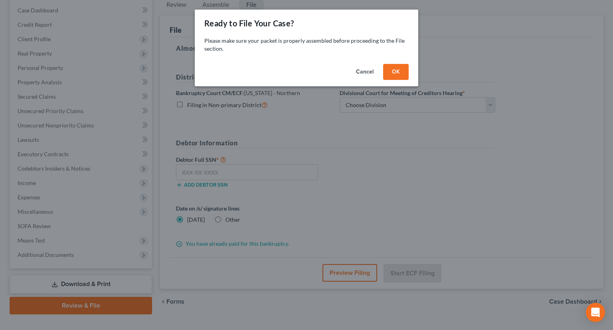
click at [388, 76] on button "OK" at bounding box center [396, 72] width 26 height 16
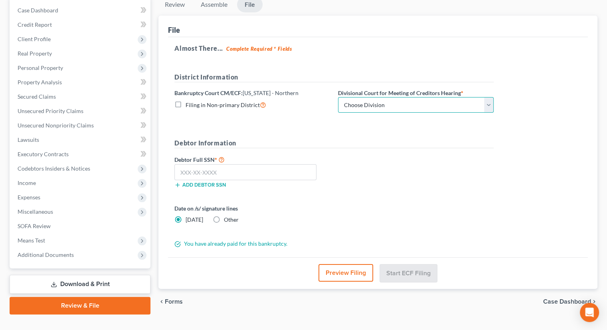
click at [382, 97] on select "Choose Division Akron [GEOGRAPHIC_DATA] [GEOGRAPHIC_DATA] [GEOGRAPHIC_DATA] [GE…" at bounding box center [416, 105] width 156 height 16
select select "2"
click at [338, 97] on select "Choose Division Akron [GEOGRAPHIC_DATA] [GEOGRAPHIC_DATA] [GEOGRAPHIC_DATA] [GE…" at bounding box center [416, 105] width 156 height 16
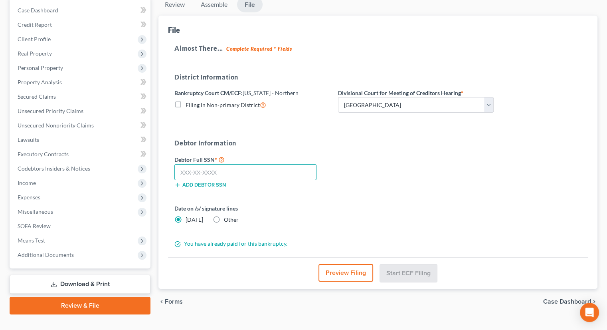
click at [276, 164] on input "text" at bounding box center [245, 172] width 142 height 16
type input "295-88-4513"
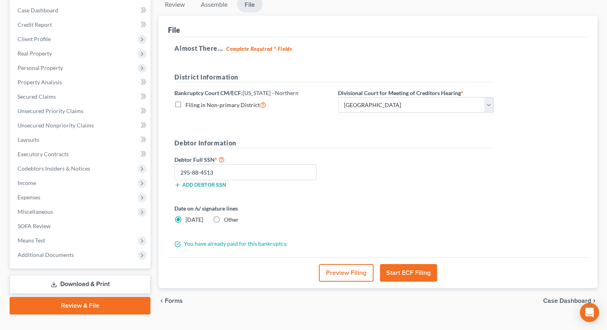
click at [397, 264] on button "Start ECF Filing" at bounding box center [408, 273] width 57 height 18
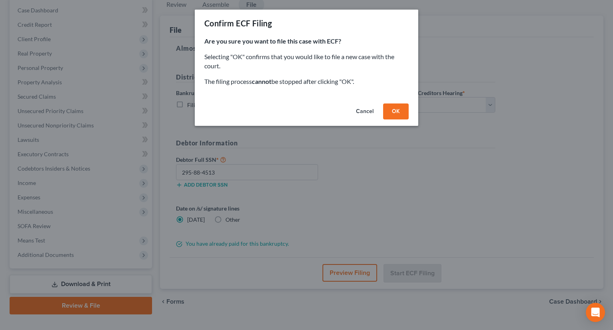
click at [390, 110] on button "OK" at bounding box center [396, 111] width 26 height 16
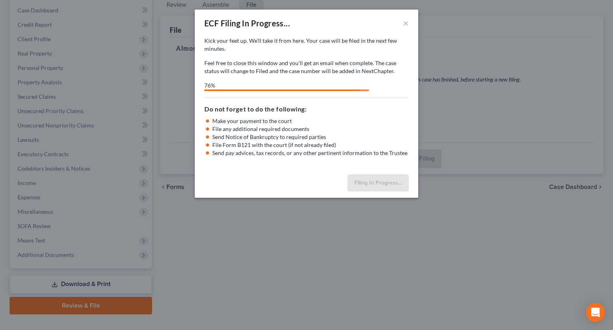
select select "2"
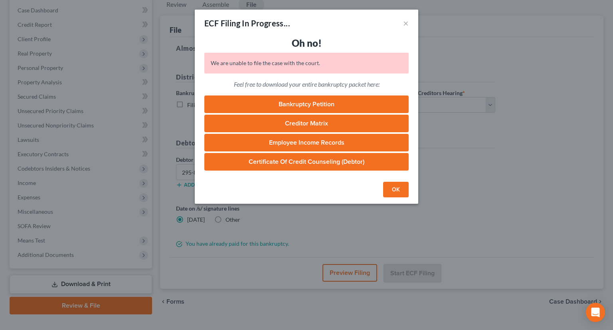
click at [393, 186] on button "OK" at bounding box center [396, 190] width 26 height 16
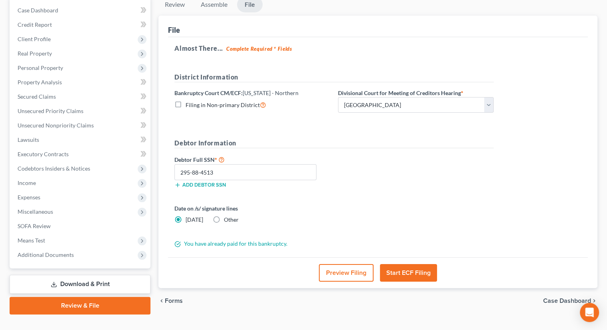
click at [415, 264] on button "Start ECF Filing" at bounding box center [408, 273] width 57 height 18
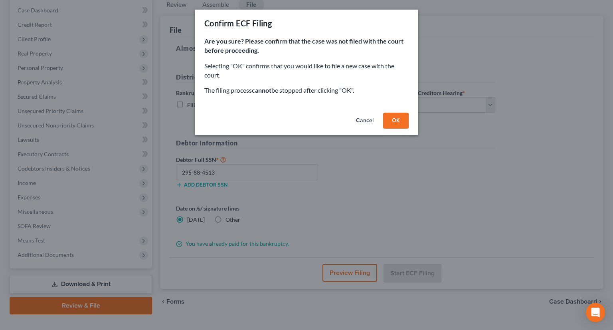
click at [396, 123] on button "OK" at bounding box center [396, 121] width 26 height 16
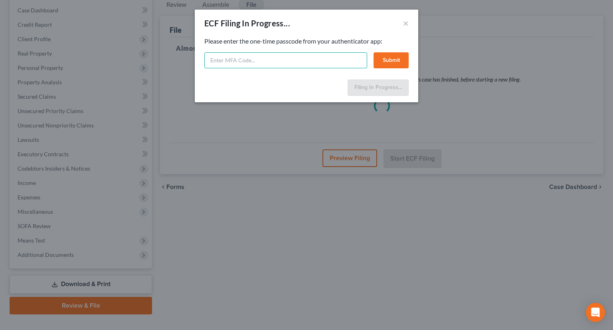
click at [273, 58] on input "text" at bounding box center [285, 60] width 163 height 16
type input "5"
type input "831568"
click at [379, 61] on button "Submit" at bounding box center [391, 60] width 35 height 16
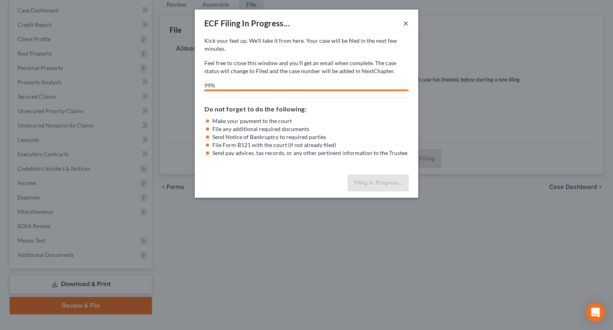
click at [408, 24] on button "×" at bounding box center [406, 23] width 6 height 10
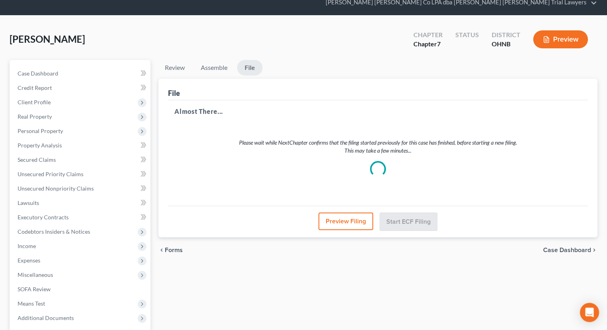
scroll to position [0, 0]
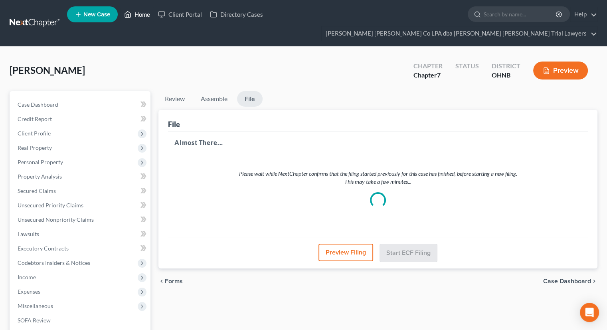
drag, startPoint x: 143, startPoint y: 14, endPoint x: 135, endPoint y: 28, distance: 15.9
click at [143, 14] on link "Home" at bounding box center [137, 14] width 34 height 14
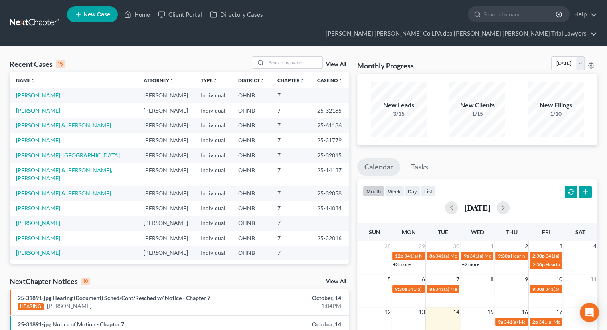
click at [40, 107] on link "[PERSON_NAME]" at bounding box center [38, 110] width 44 height 7
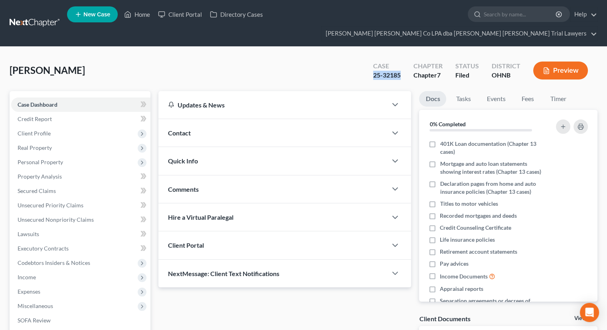
drag, startPoint x: 404, startPoint y: 61, endPoint x: 378, endPoint y: 59, distance: 26.5
click at [367, 61] on div "Case 25-32185" at bounding box center [387, 71] width 40 height 24
copy div "25-32185"
click at [142, 19] on link "Home" at bounding box center [137, 14] width 34 height 14
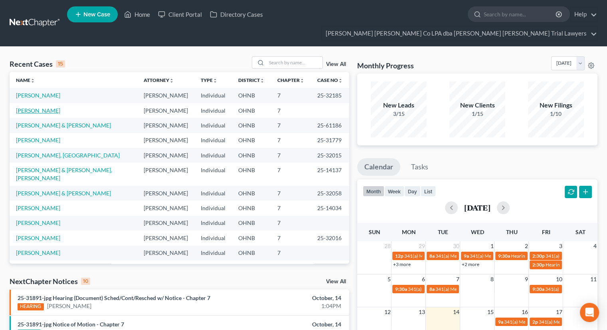
click at [41, 107] on link "[PERSON_NAME]" at bounding box center [38, 110] width 44 height 7
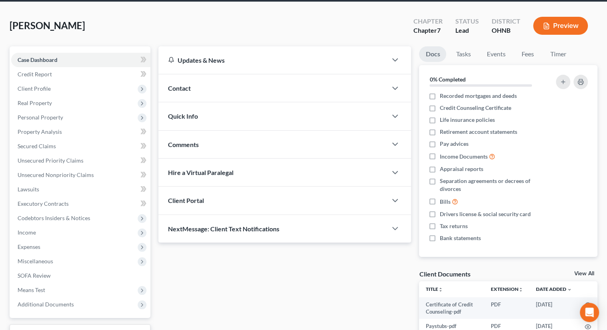
scroll to position [94, 0]
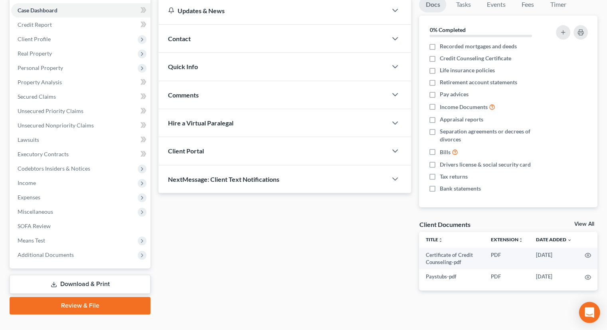
click at [599, 315] on body "Home New Case Client Portal Directory Cases [PERSON_NAME] [PERSON_NAME] Co LPA …" at bounding box center [303, 125] width 607 height 439
click at [588, 312] on icon "Open Intercom Messenger" at bounding box center [590, 312] width 8 height 10
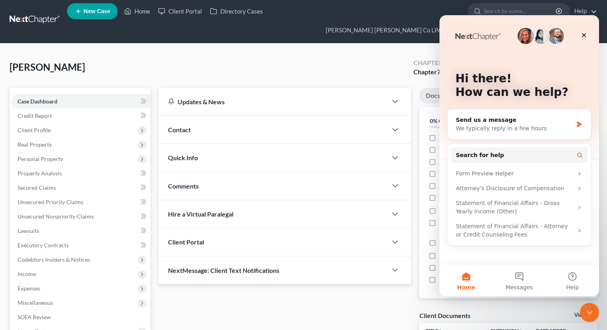
scroll to position [0, 0]
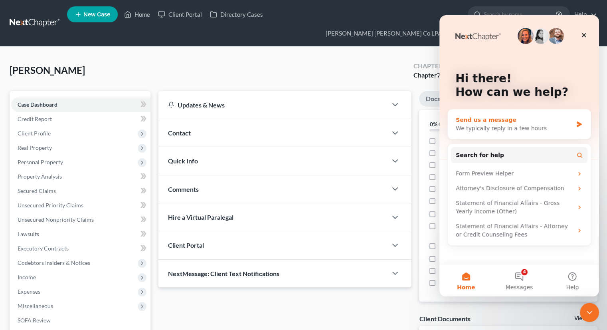
click at [518, 124] on div "We typically reply in a few hours" at bounding box center [514, 128] width 117 height 8
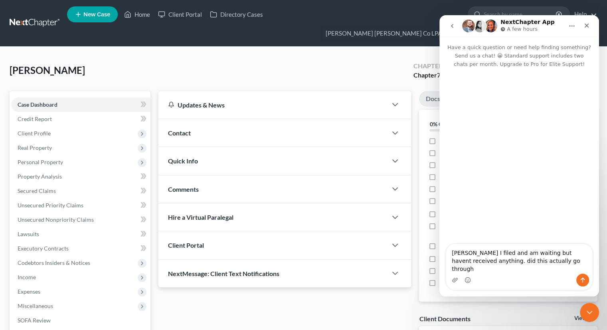
click at [560, 260] on textarea "[PERSON_NAME] I filed and am waiting but havent received anything. did this act…" at bounding box center [519, 259] width 146 height 30
click at [564, 261] on textarea "[PERSON_NAME] I filed and am waiting but havent received anything. did this act…" at bounding box center [519, 259] width 146 height 30
type textarea "[PERSON_NAME] I filed and am waiting but haven't received anything. did this ac…"
click at [582, 280] on icon "Send a message…" at bounding box center [583, 280] width 6 height 6
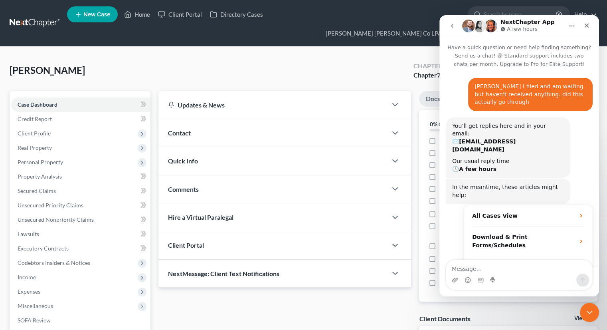
scroll to position [36, 0]
